Goal: Task Accomplishment & Management: Manage account settings

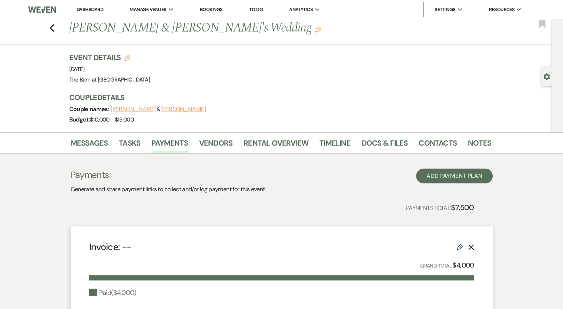
click at [97, 9] on link "Dashboard" at bounding box center [90, 9] width 27 height 6
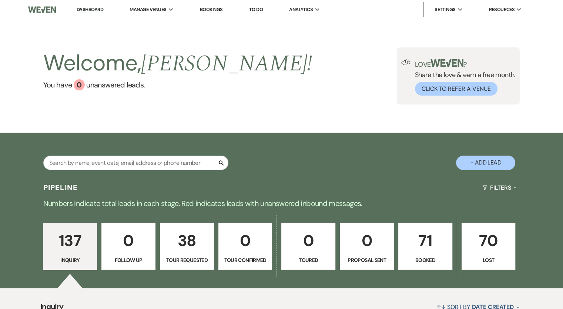
click at [421, 253] on p "71" at bounding box center [425, 240] width 44 height 25
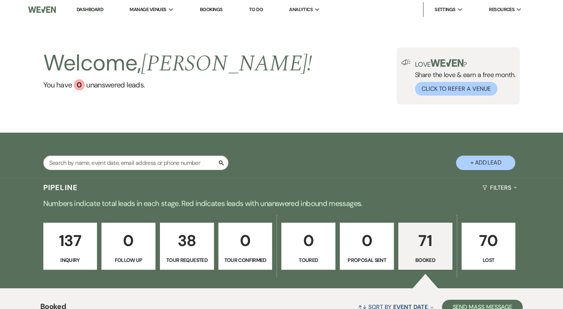
click at [422, 242] on p "71" at bounding box center [425, 240] width 44 height 25
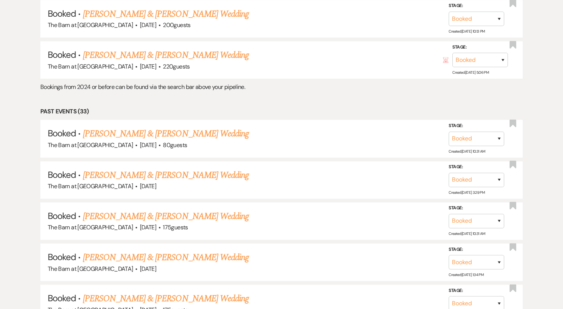
scroll to position [992, 0]
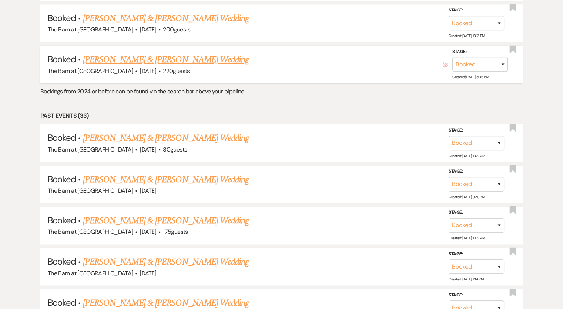
click at [198, 57] on link "[PERSON_NAME] & [PERSON_NAME] Wedding" at bounding box center [166, 59] width 166 height 13
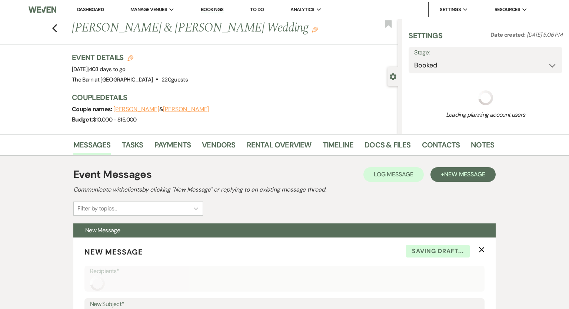
select select "5"
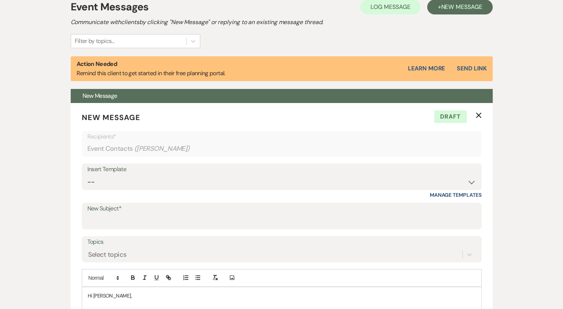
scroll to position [218, 0]
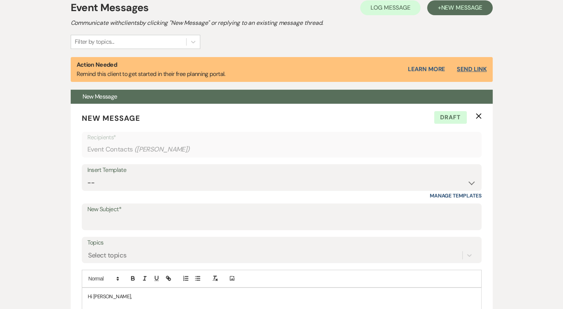
click at [474, 67] on button "Send Link" at bounding box center [472, 69] width 30 height 6
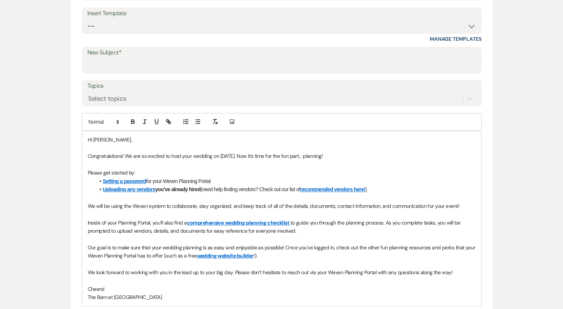
scroll to position [377, 0]
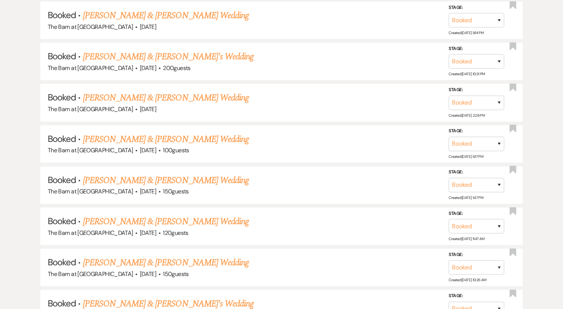
scroll to position [992, 0]
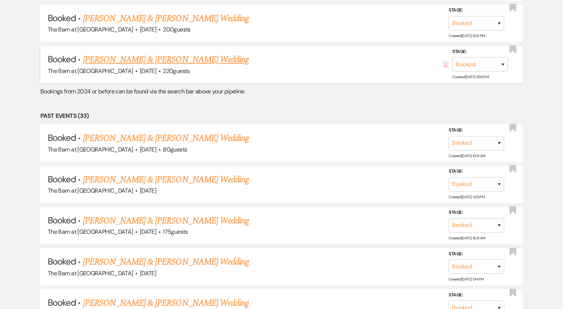
click at [125, 53] on link "[PERSON_NAME] & [PERSON_NAME] Wedding" at bounding box center [166, 59] width 166 height 13
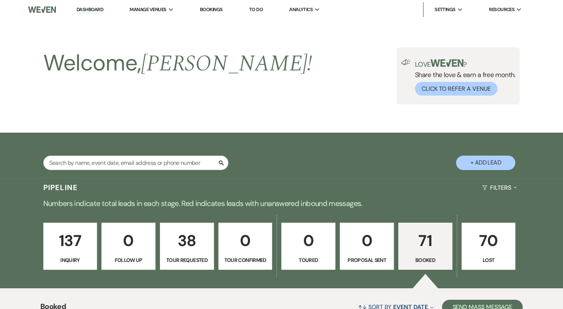
select select "5"
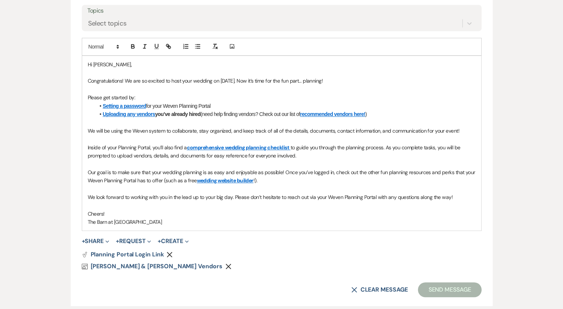
scroll to position [541, 0]
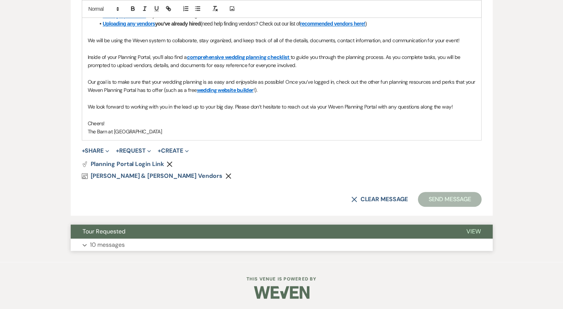
click at [104, 245] on p "10 messages" at bounding box center [107, 245] width 35 height 10
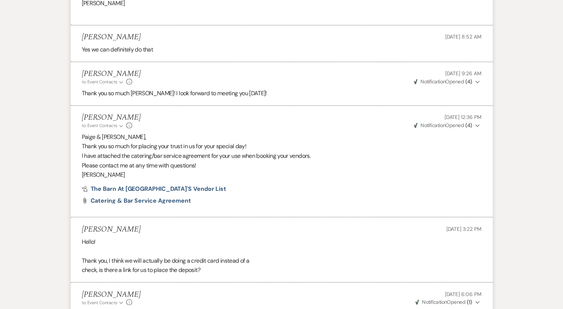
scroll to position [1330, 0]
